Goal: Task Accomplishment & Management: Use online tool/utility

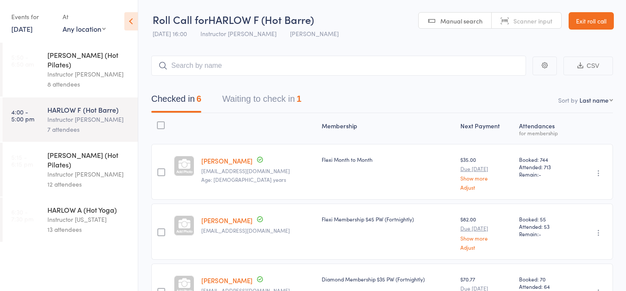
click at [97, 179] on div "12 attendees" at bounding box center [88, 184] width 83 height 10
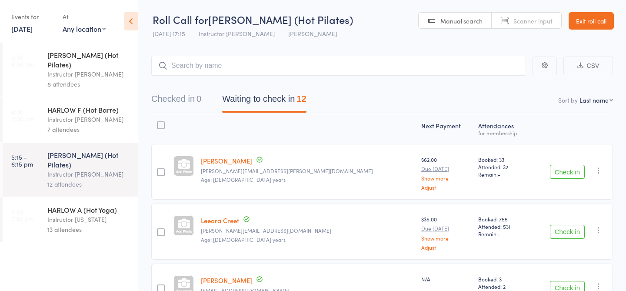
click at [258, 62] on input "search" at bounding box center [338, 66] width 375 height 20
type input "23842"
click at [503, 80] on link "Check in" at bounding box center [501, 83] width 31 height 13
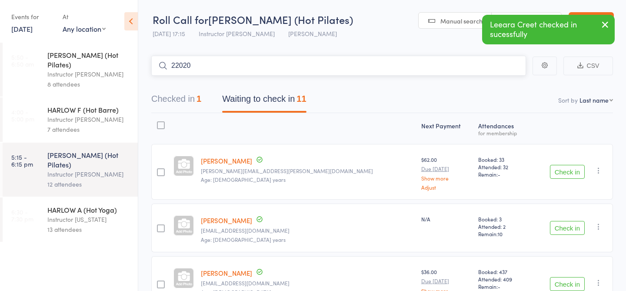
type input "22020"
click at [505, 84] on link "Check in" at bounding box center [501, 83] width 31 height 13
type input "21264"
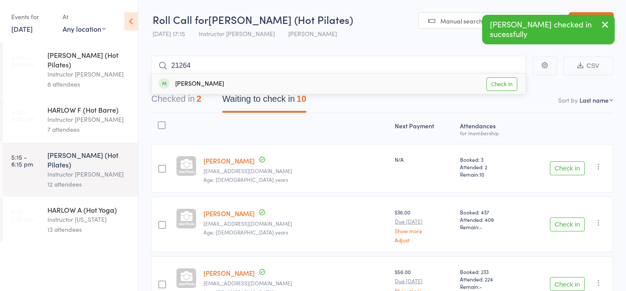
click at [494, 82] on link "Check in" at bounding box center [501, 83] width 31 height 13
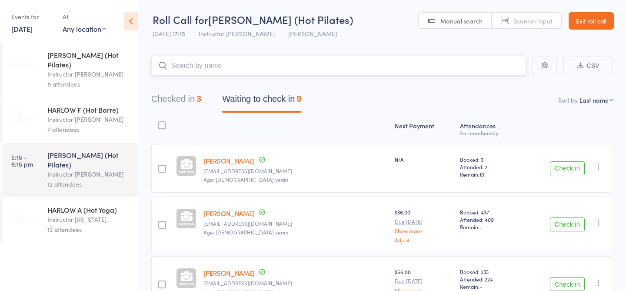
click at [407, 67] on input "search" at bounding box center [338, 66] width 375 height 20
type input "21390"
click at [498, 80] on link "Check in" at bounding box center [501, 83] width 31 height 13
click at [134, 113] on div "[PERSON_NAME] (Hot Barre) Instructor [PERSON_NAME] 7 attendees" at bounding box center [92, 119] width 90 height 44
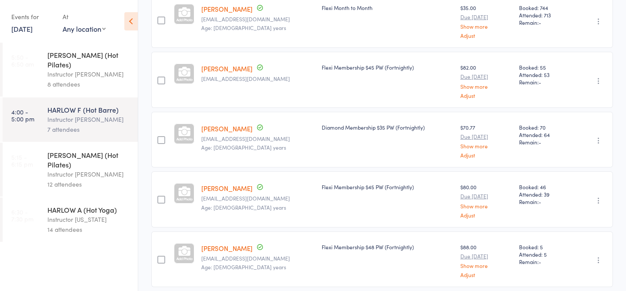
scroll to position [157, 0]
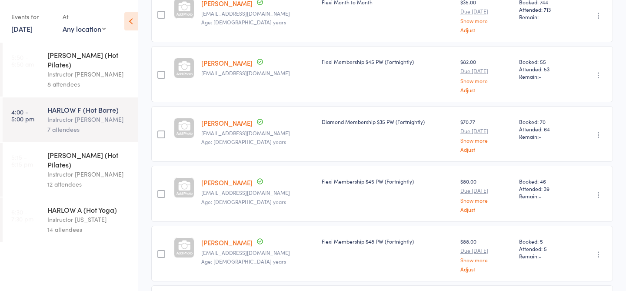
click at [100, 169] on div "Instructor [PERSON_NAME]" at bounding box center [88, 174] width 83 height 10
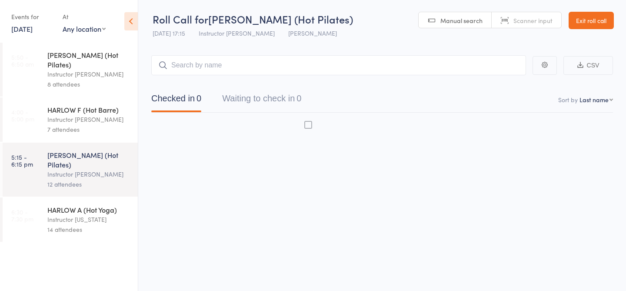
scroll to position [0, 0]
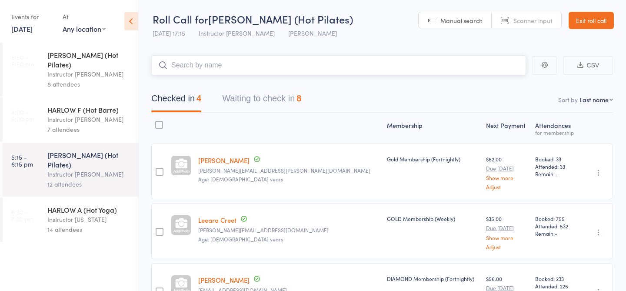
click at [249, 102] on button "Waiting to check in 8" at bounding box center [261, 100] width 79 height 23
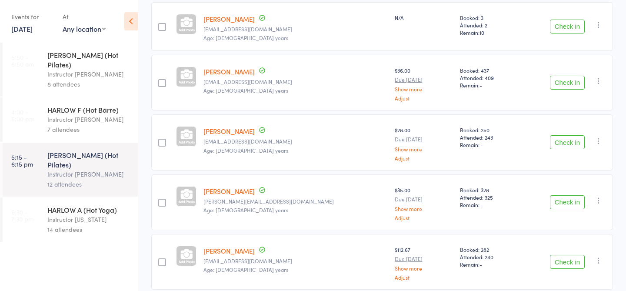
scroll to position [0, 0]
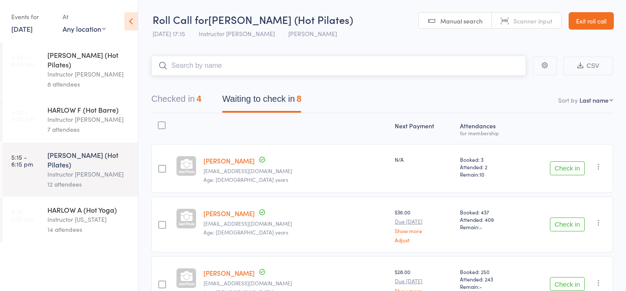
click at [203, 69] on input "search" at bounding box center [338, 66] width 375 height 20
type input "23451"
click at [209, 65] on input "23451" at bounding box center [338, 66] width 375 height 20
click at [499, 87] on link "Check in" at bounding box center [501, 83] width 31 height 13
click at [492, 68] on input "search" at bounding box center [338, 66] width 375 height 20
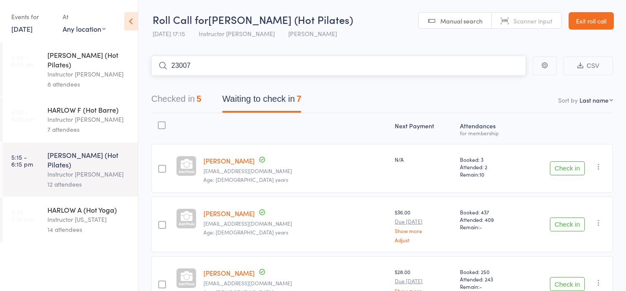
type input "23007"
click at [498, 85] on link "Check in" at bounding box center [501, 83] width 31 height 13
click at [479, 69] on input "search" at bounding box center [338, 66] width 375 height 20
type input "23034"
click at [508, 83] on link "Drop in" at bounding box center [503, 83] width 28 height 13
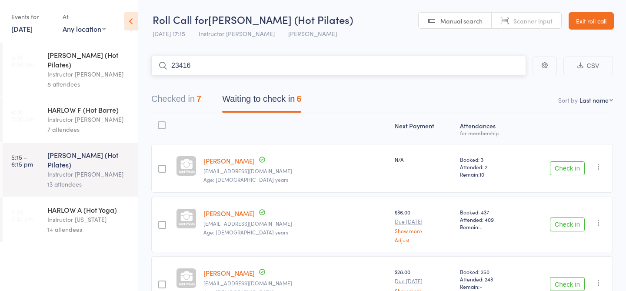
type input "23416"
click at [505, 81] on link "Check in" at bounding box center [501, 83] width 31 height 13
click at [469, 62] on input "search" at bounding box center [338, 66] width 375 height 20
type input "20076"
click at [498, 81] on link "Check in" at bounding box center [501, 83] width 31 height 13
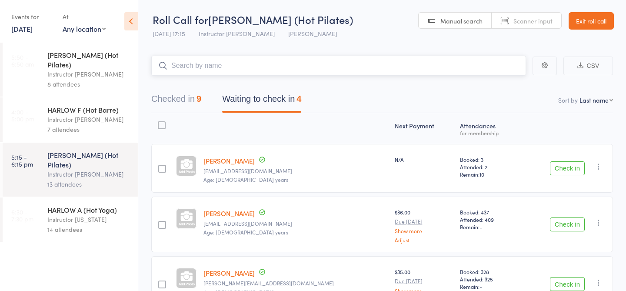
click at [477, 67] on input "search" at bounding box center [338, 66] width 375 height 20
type input "20056"
click at [506, 84] on link "Check in" at bounding box center [501, 83] width 31 height 13
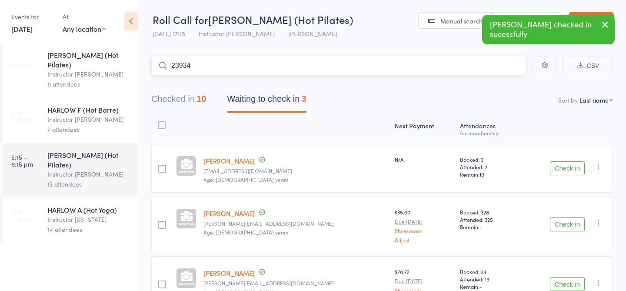
type input "23934"
click at [505, 84] on link "Check in" at bounding box center [501, 83] width 31 height 13
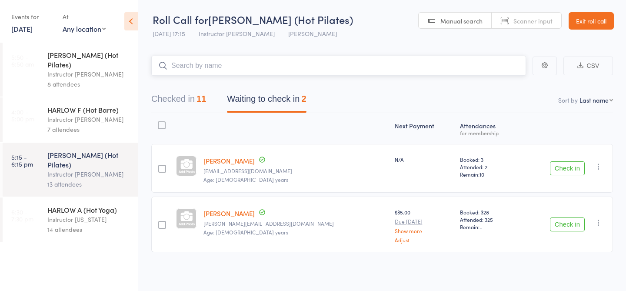
click at [479, 67] on input "search" at bounding box center [338, 66] width 375 height 20
type input "21607"
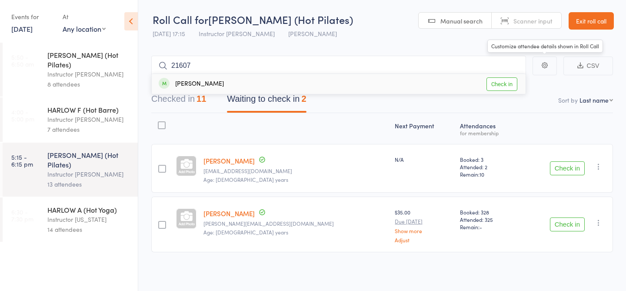
click at [506, 80] on link "Check in" at bounding box center [501, 83] width 31 height 13
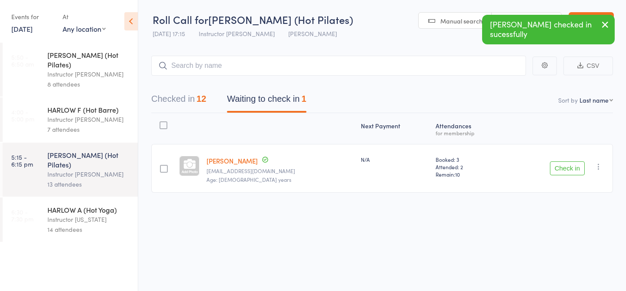
click at [579, 166] on button "Check in" at bounding box center [567, 168] width 35 height 14
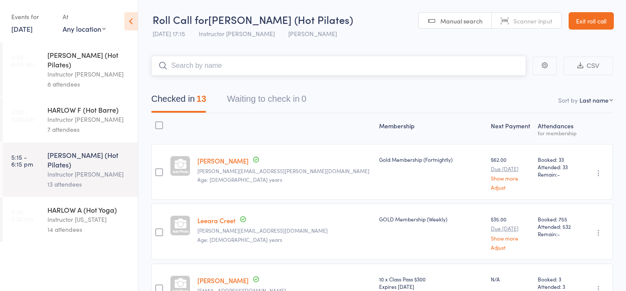
click at [430, 65] on input "search" at bounding box center [338, 66] width 375 height 20
